Goal: Task Accomplishment & Management: Manage account settings

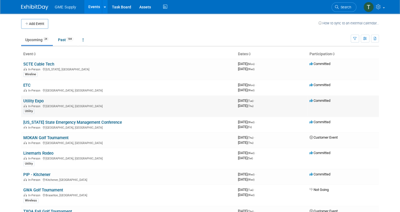
click at [40, 99] on link "Utility Expo" at bounding box center [33, 101] width 20 height 5
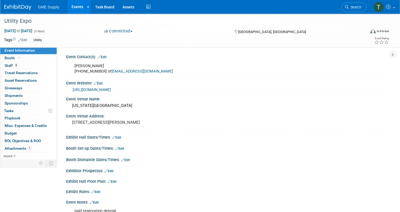
click at [108, 88] on link "[URL][DOMAIN_NAME]" at bounding box center [92, 89] width 38 height 4
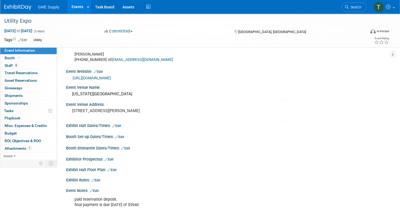
scroll to position [19, 0]
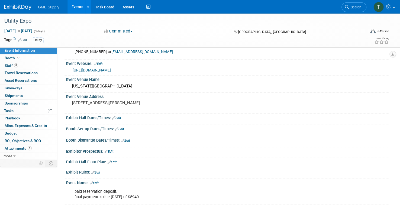
click at [19, 124] on span "Misc. Expenses & Credits 0" at bounding box center [26, 125] width 42 height 4
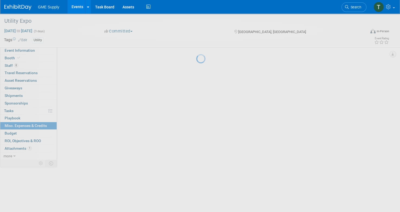
scroll to position [0, 0]
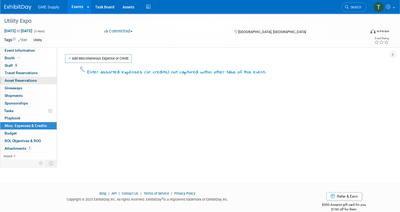
click at [14, 79] on span "Asset Reservations 0" at bounding box center [21, 80] width 32 height 4
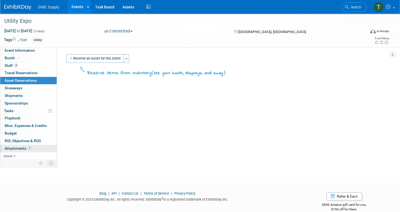
click at [12, 146] on span "Attachments 1" at bounding box center [18, 148] width 27 height 4
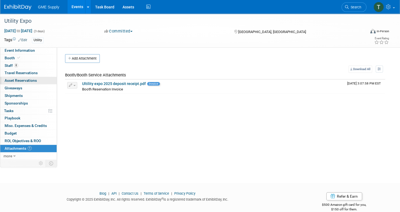
click at [25, 79] on span "Asset Reservations 0" at bounding box center [21, 80] width 32 height 4
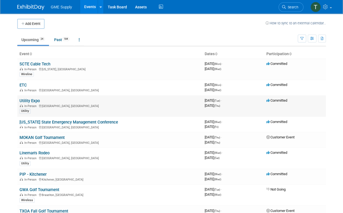
click at [34, 99] on link "Utility Expo" at bounding box center [29, 101] width 20 height 5
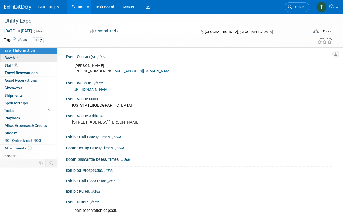
click at [10, 58] on span "Booth" at bounding box center [13, 58] width 17 height 4
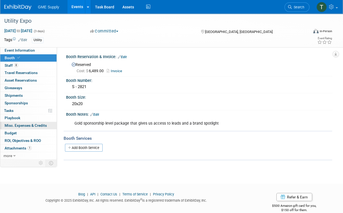
click at [18, 123] on span "Misc. Expenses & Credits 0" at bounding box center [26, 125] width 42 height 4
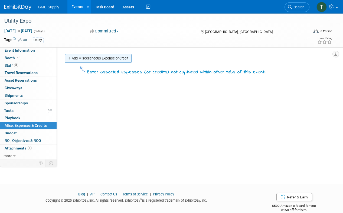
click at [90, 58] on link "Add Miscellaneous Expense or Credit" at bounding box center [98, 58] width 67 height 9
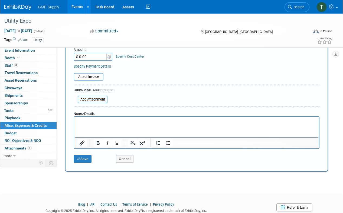
scroll to position [84, 0]
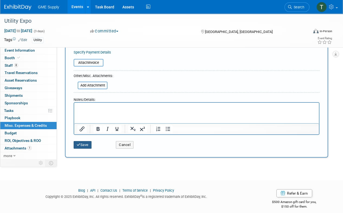
type input "Electrical services bought and paid for, and layout diagram submitted"
click at [86, 141] on button "Save" at bounding box center [83, 145] width 18 height 8
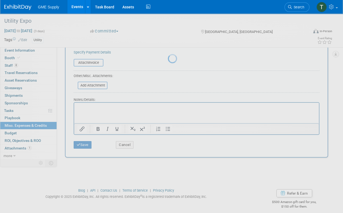
scroll to position [9, 0]
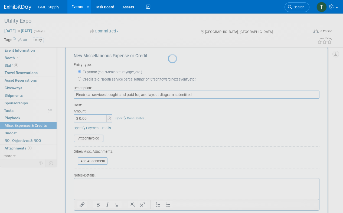
click at [168, 139] on div at bounding box center [172, 106] width 8 height 213
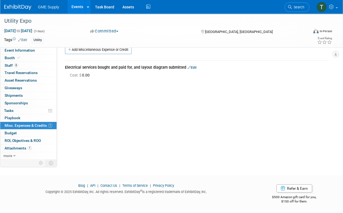
scroll to position [0, 0]
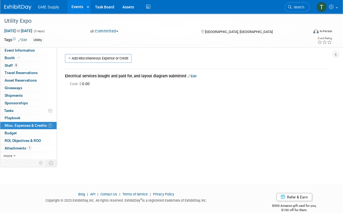
click at [192, 76] on link "Edit" at bounding box center [192, 76] width 9 height 4
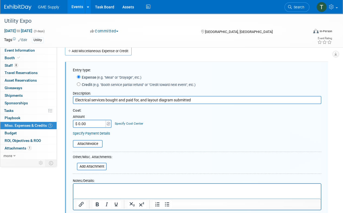
drag, startPoint x: 89, startPoint y: 118, endPoint x: 95, endPoint y: 121, distance: 6.4
click at [95, 121] on input "$ 0.00" at bounding box center [90, 124] width 34 height 8
type input "$ 825.00"
click at [204, 120] on div "Cost: Amount $ 825.00 Specify Cost Center Cost Center -- Not Specified --" at bounding box center [197, 118] width 249 height 20
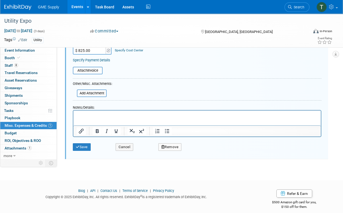
scroll to position [81, 0]
click at [82, 143] on button "Save" at bounding box center [82, 147] width 18 height 8
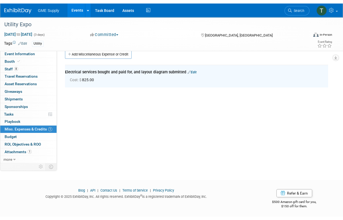
scroll to position [7, 0]
